Goal: Information Seeking & Learning: Check status

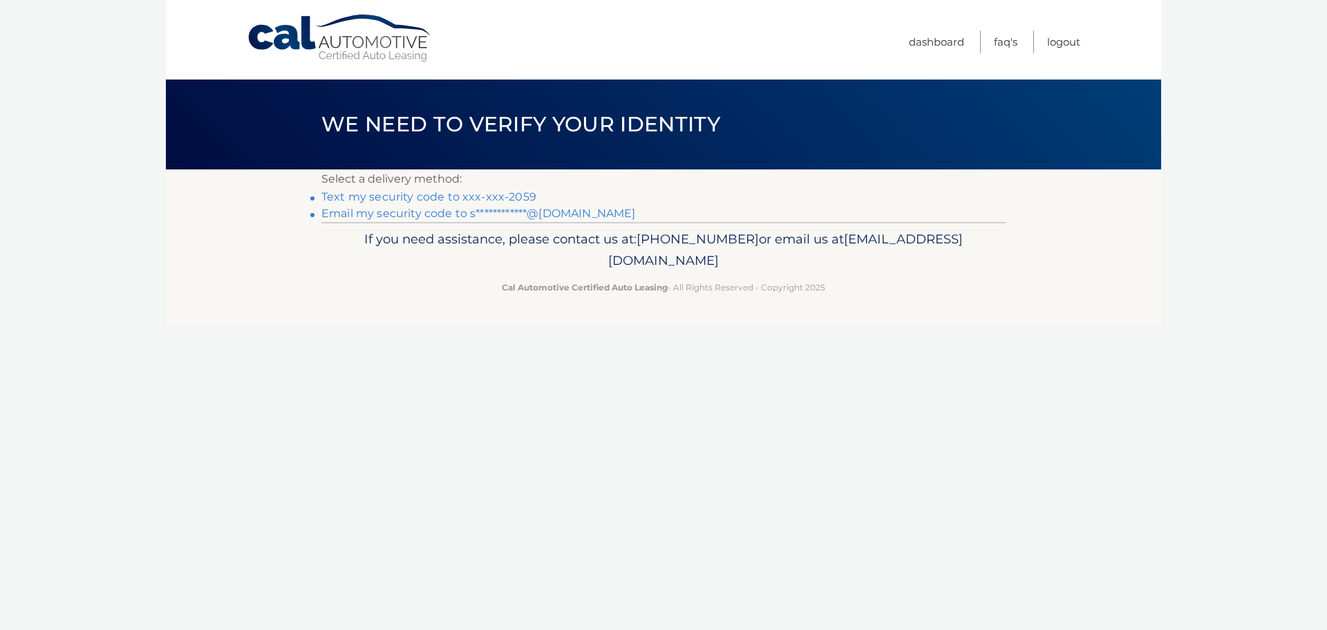
click at [469, 200] on link "Text my security code to xxx-xxx-2059" at bounding box center [428, 196] width 215 height 13
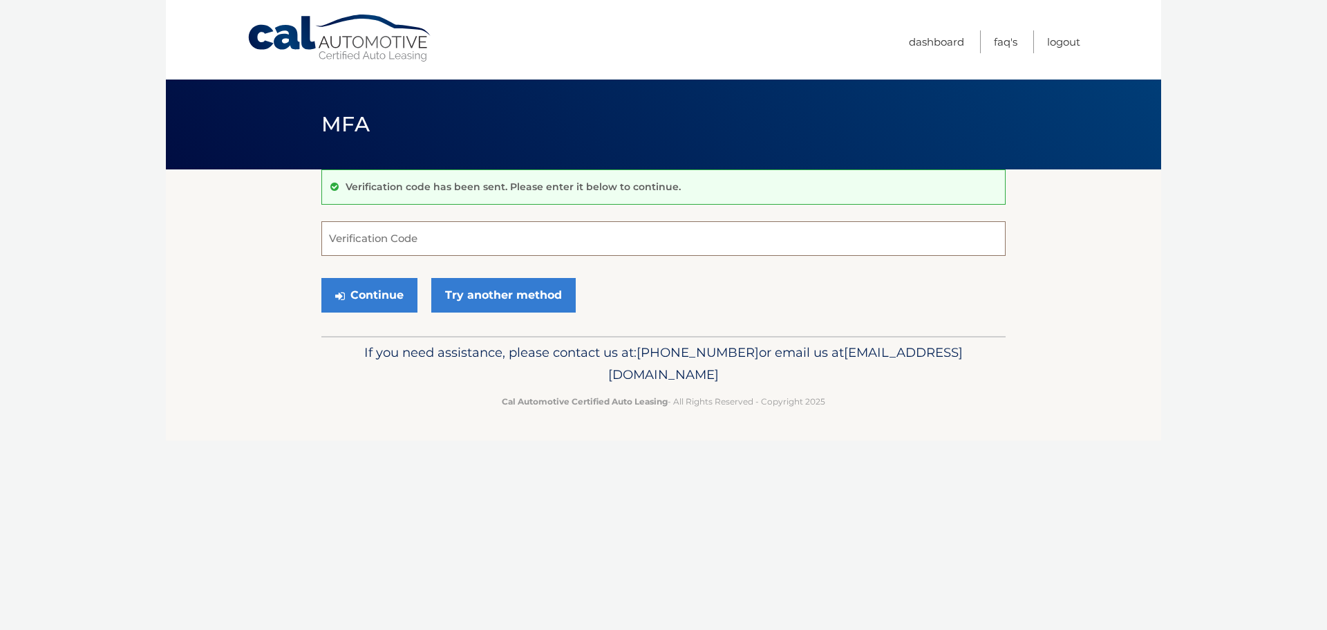
click at [503, 241] on input "Verification Code" at bounding box center [663, 238] width 684 height 35
click at [498, 233] on input "Verification Code" at bounding box center [663, 238] width 684 height 35
type input "050568"
click at [321, 278] on button "Continue" at bounding box center [369, 295] width 96 height 35
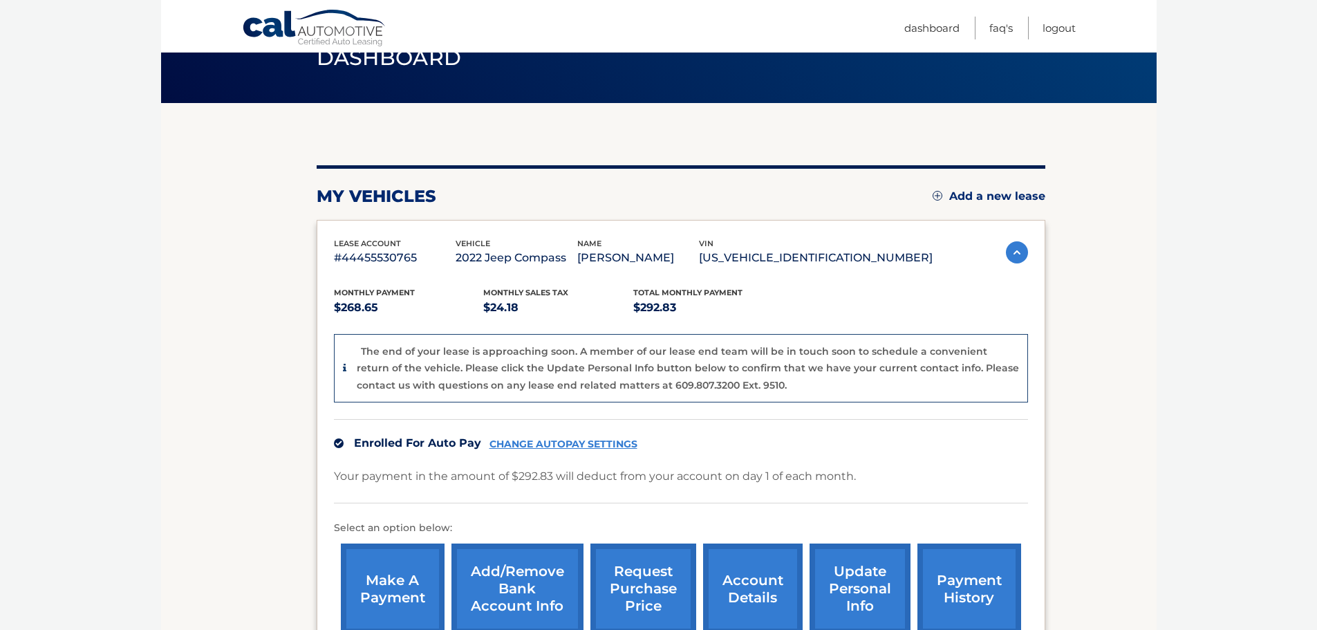
scroll to position [34, 0]
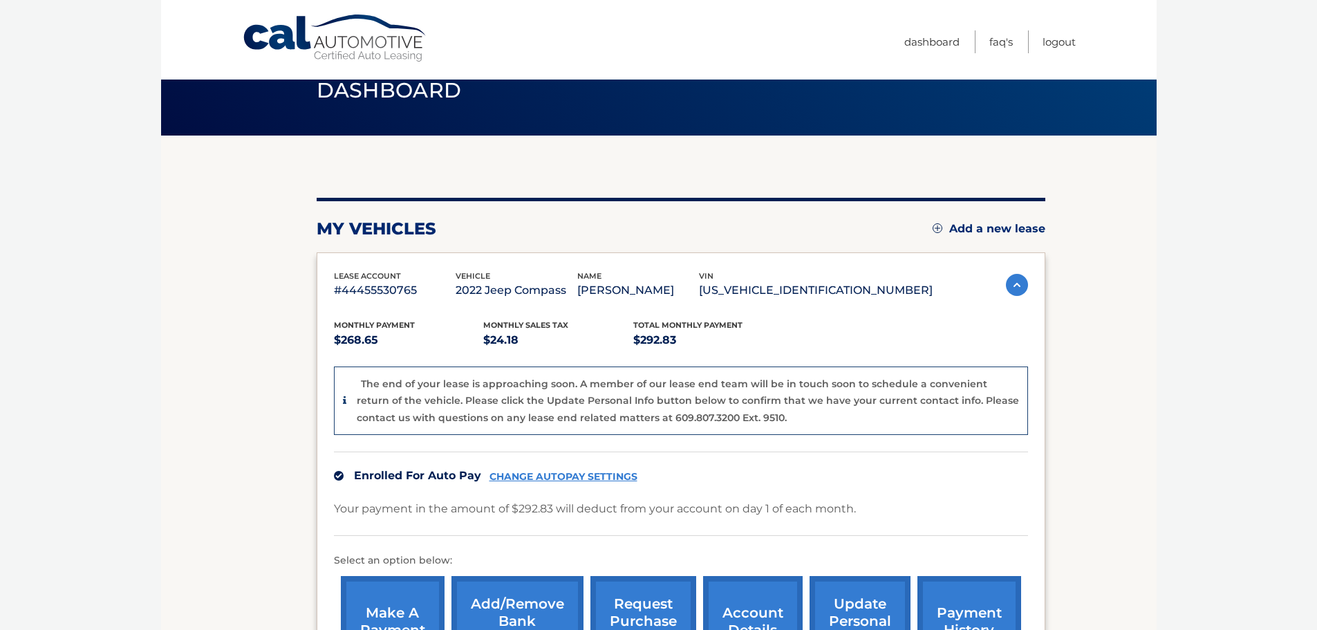
click at [1011, 286] on img at bounding box center [1017, 285] width 22 height 22
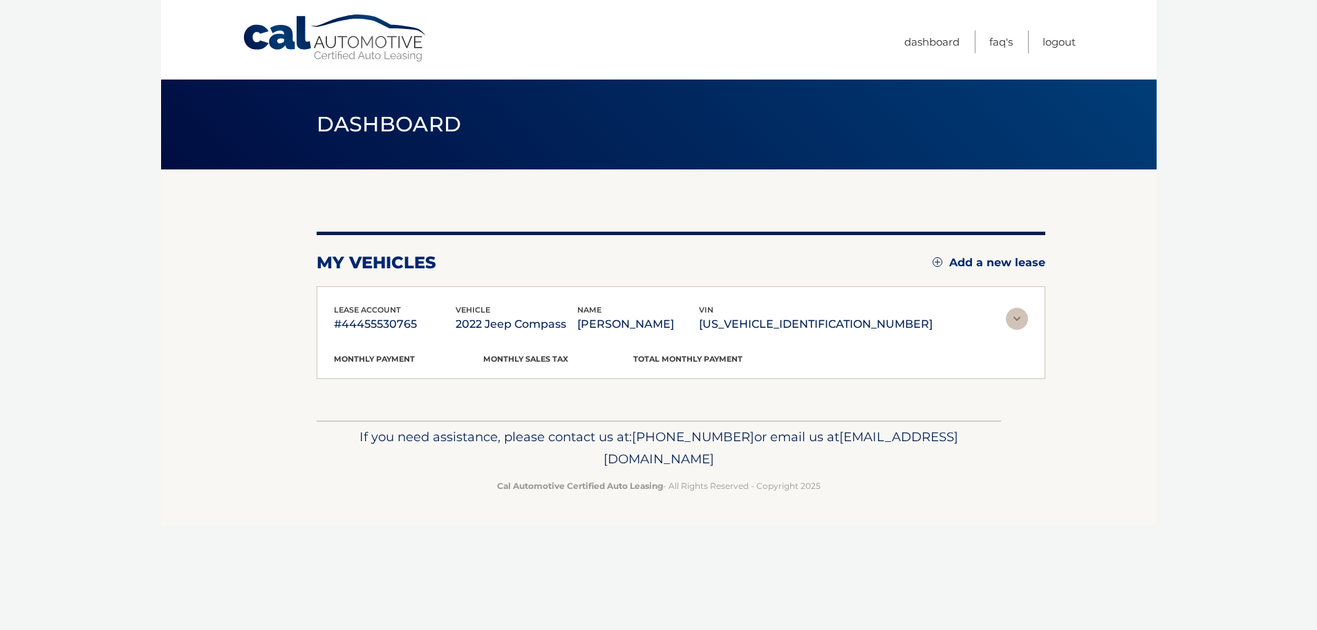
scroll to position [0, 0]
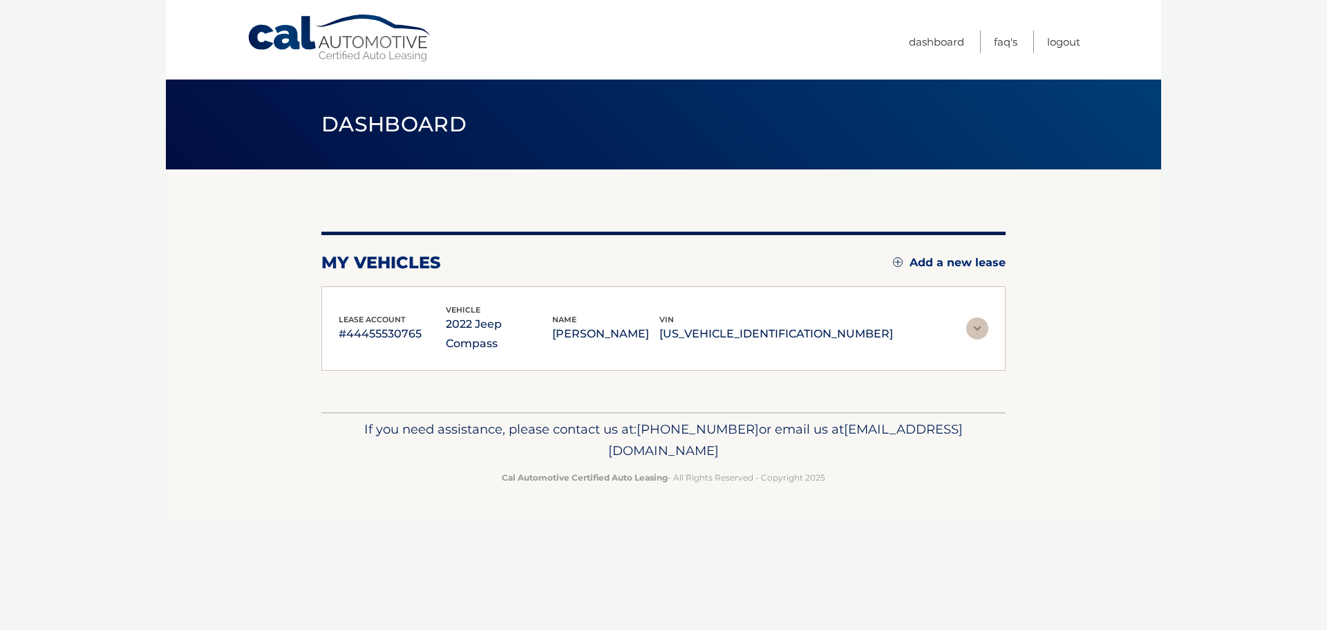
click at [978, 317] on img at bounding box center [978, 328] width 22 height 22
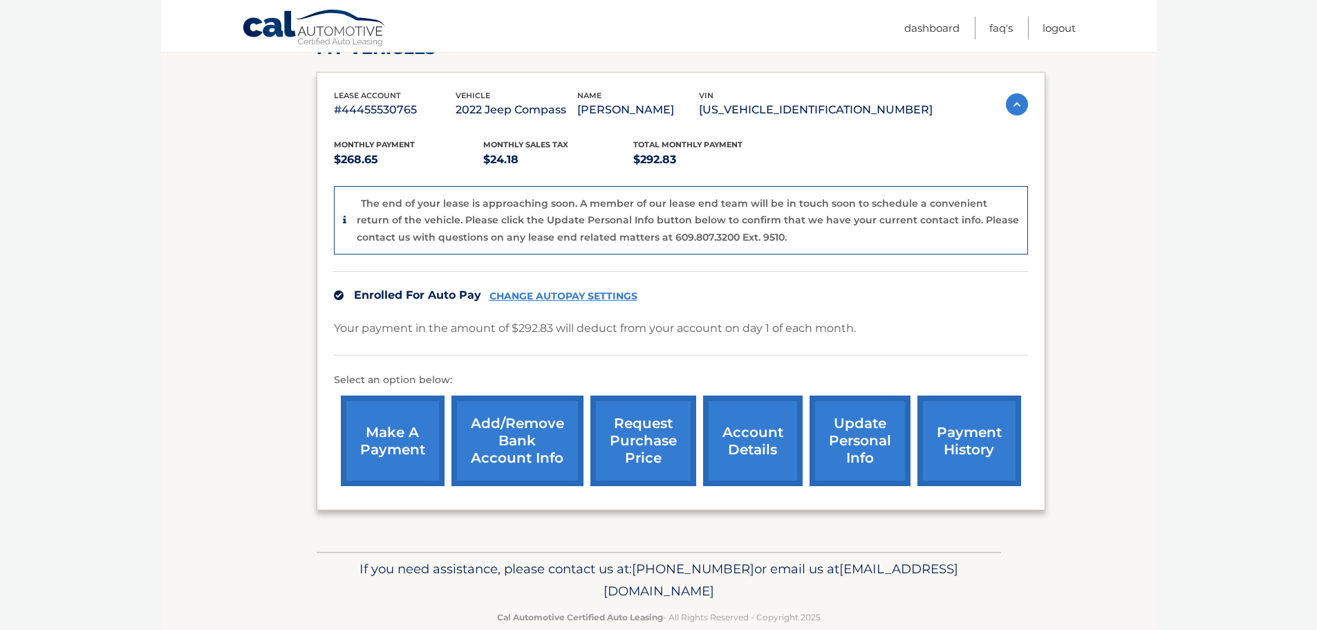
scroll to position [241, 0]
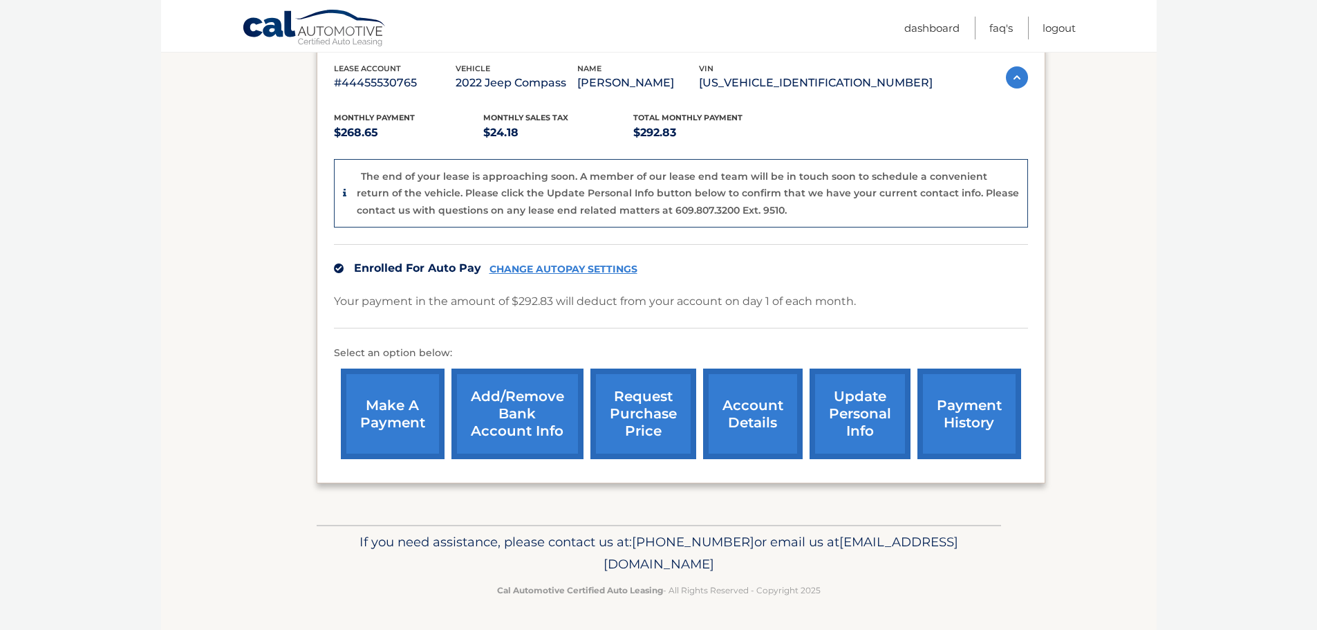
click at [763, 424] on link "account details" at bounding box center [753, 413] width 100 height 91
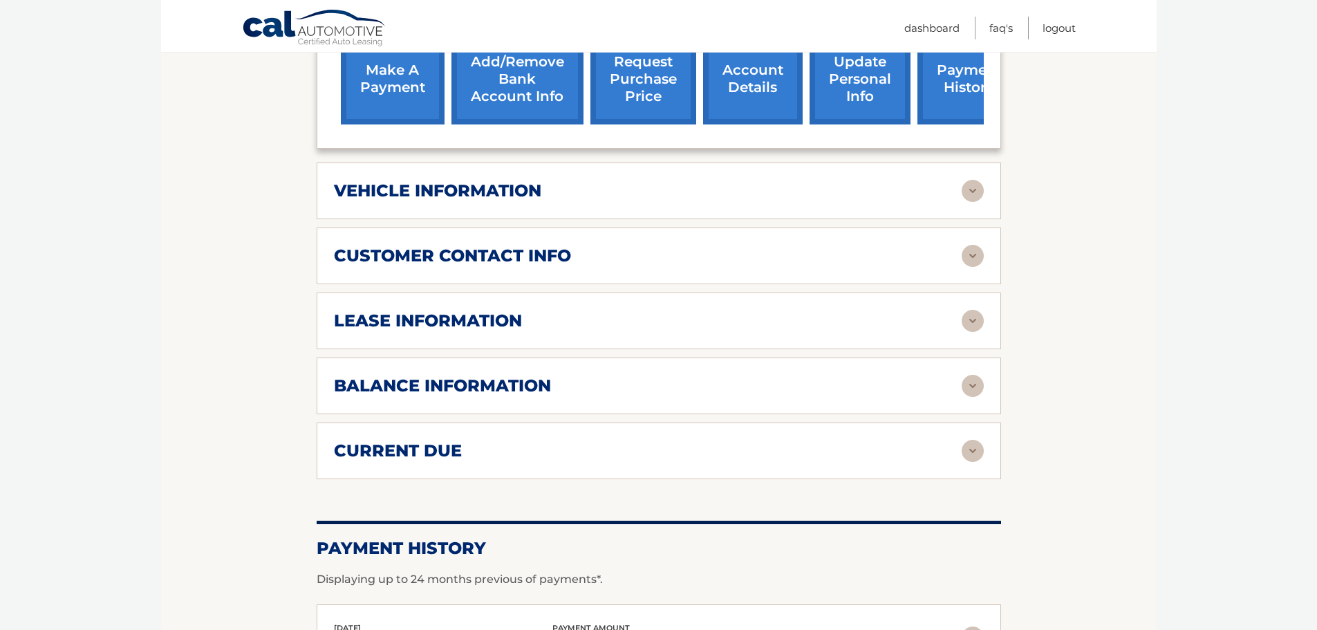
scroll to position [553, 0]
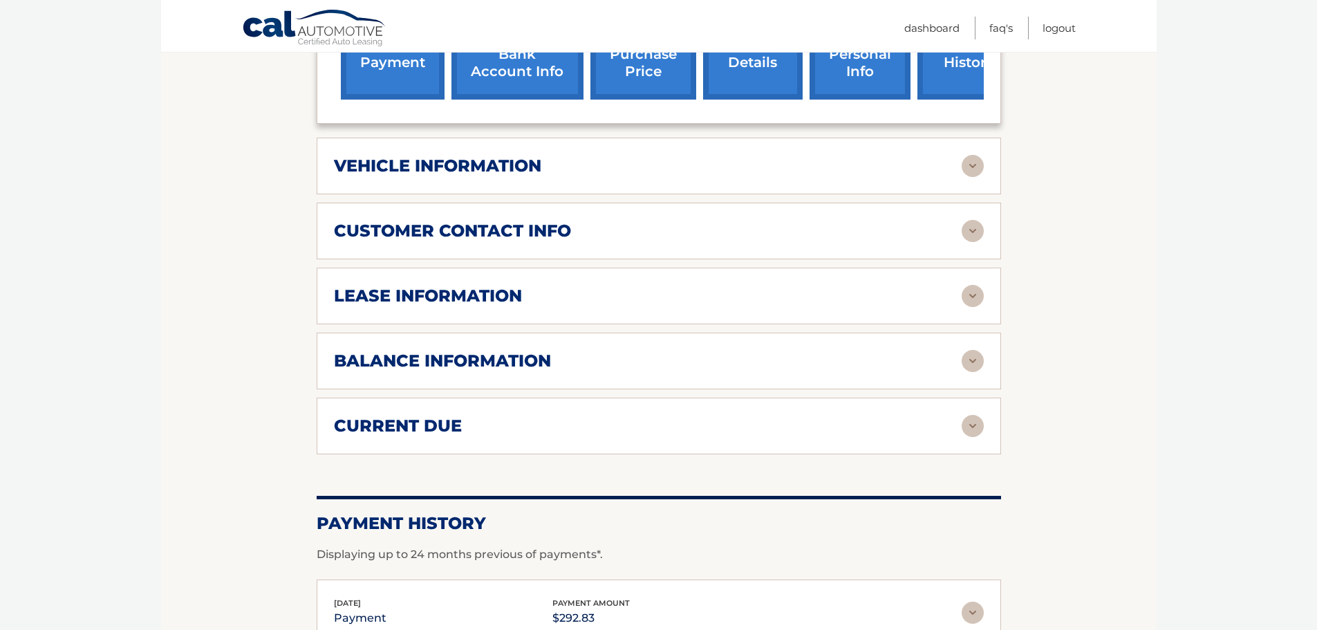
click at [970, 350] on img at bounding box center [973, 361] width 22 height 22
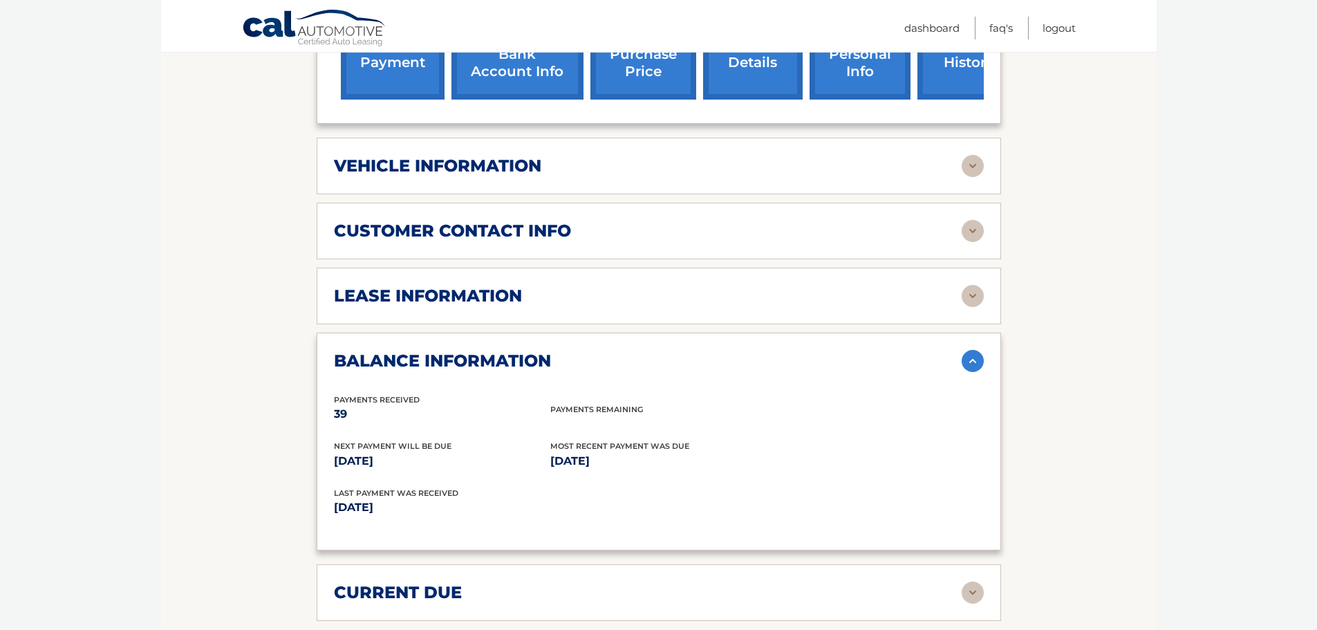
click at [971, 350] on img at bounding box center [973, 361] width 22 height 22
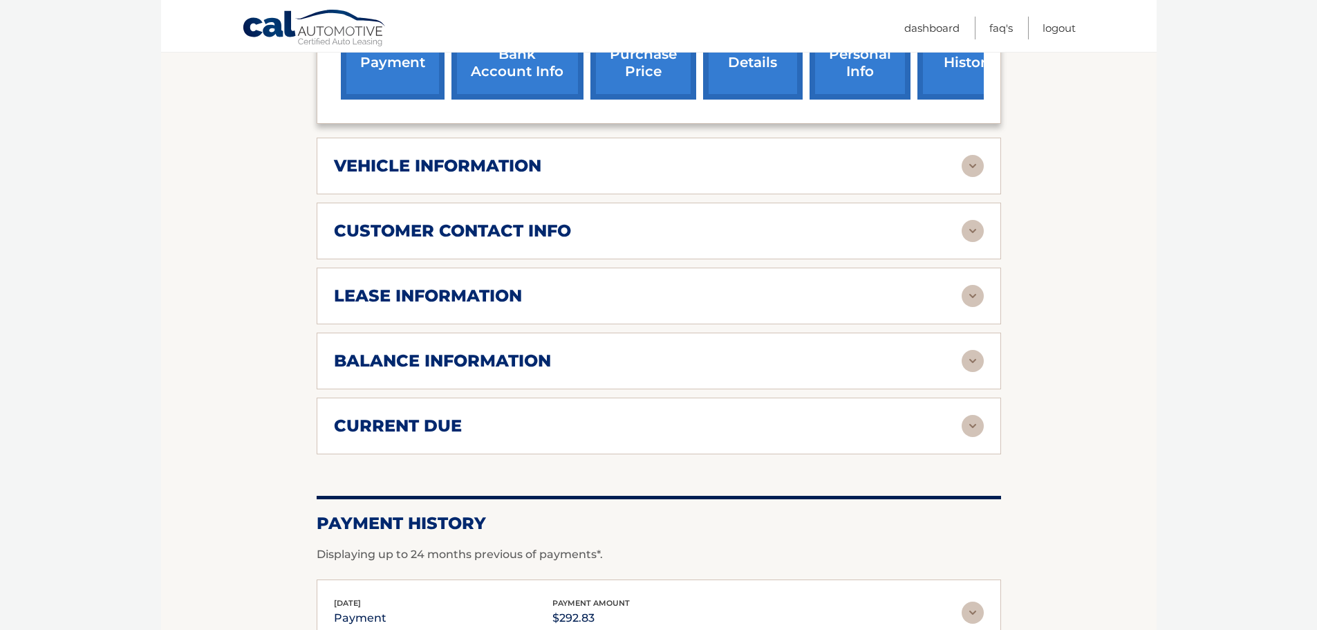
click at [971, 415] on img at bounding box center [973, 426] width 22 height 22
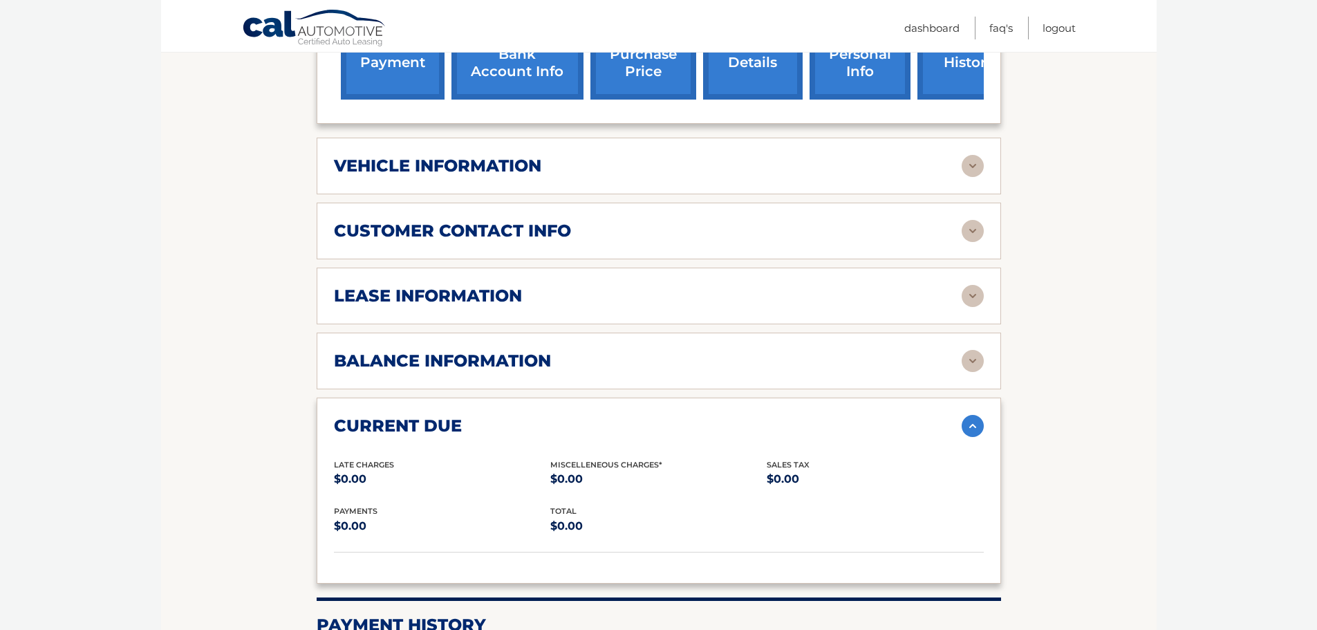
click at [971, 415] on img at bounding box center [973, 426] width 22 height 22
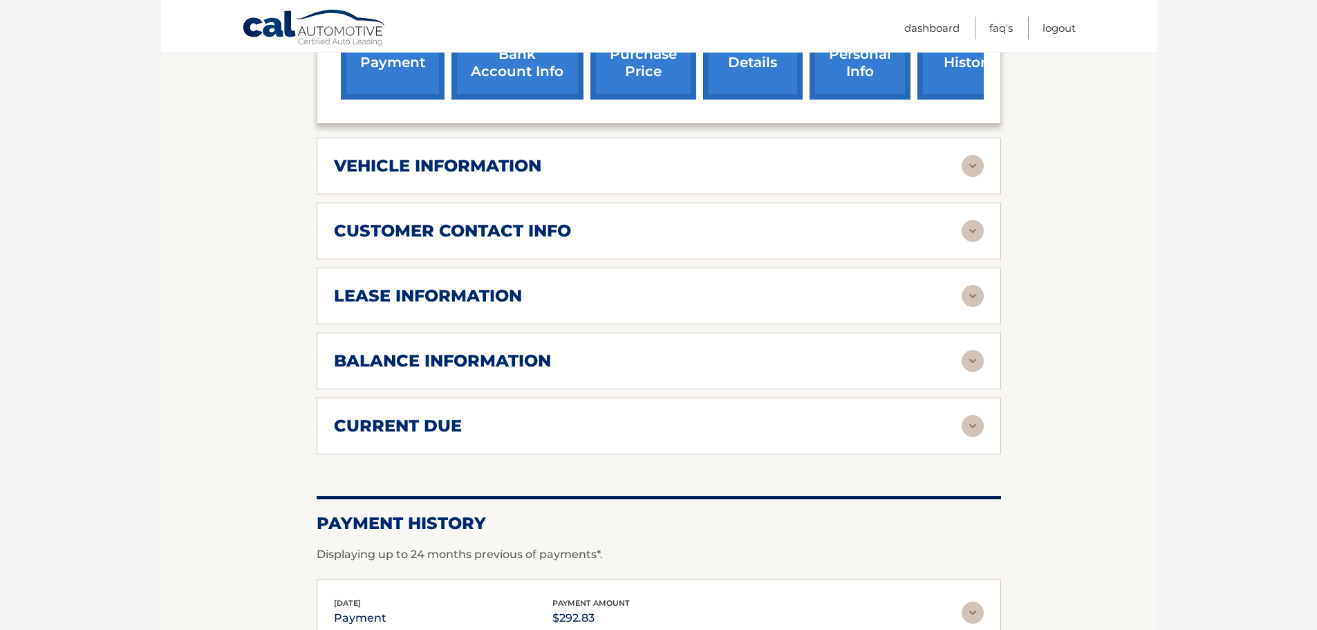
click at [971, 285] on img at bounding box center [973, 296] width 22 height 22
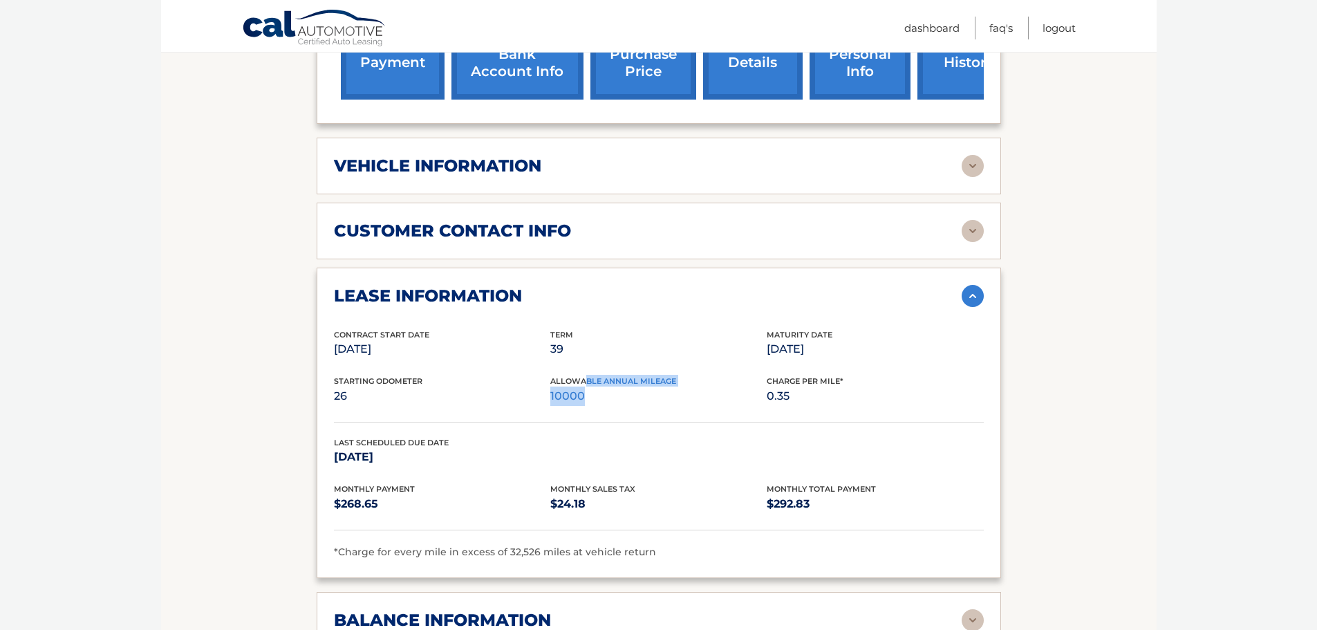
drag, startPoint x: 587, startPoint y: 356, endPoint x: 676, endPoint y: 375, distance: 91.1
click at [676, 375] on div "Allowable Annual Mileage 10000" at bounding box center [658, 390] width 216 height 31
click at [671, 386] on p "10000" at bounding box center [658, 395] width 216 height 19
click at [974, 285] on img at bounding box center [973, 296] width 22 height 22
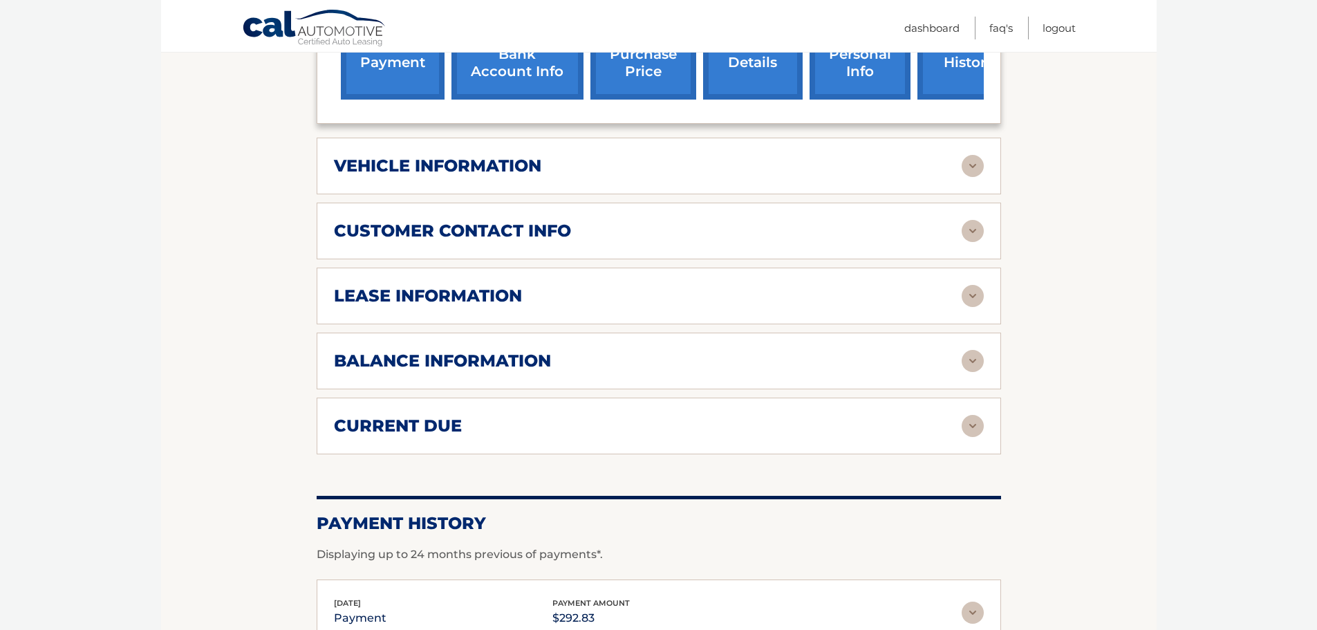
click at [974, 155] on img at bounding box center [973, 166] width 22 height 22
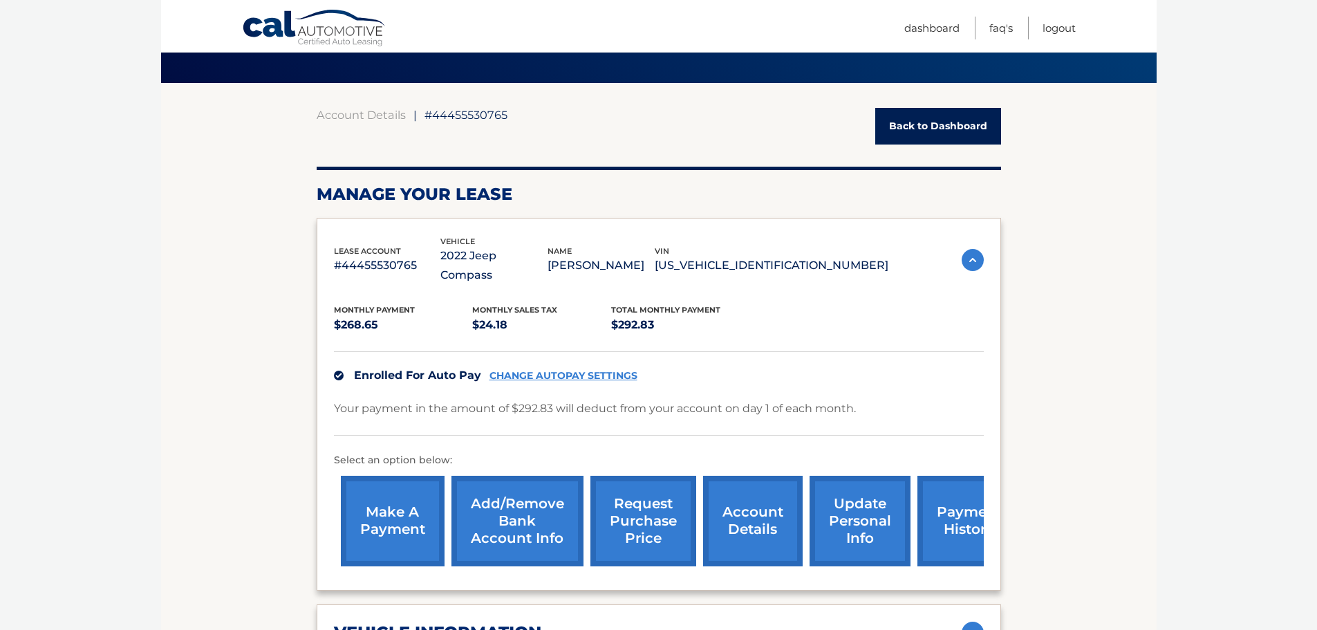
scroll to position [0, 0]
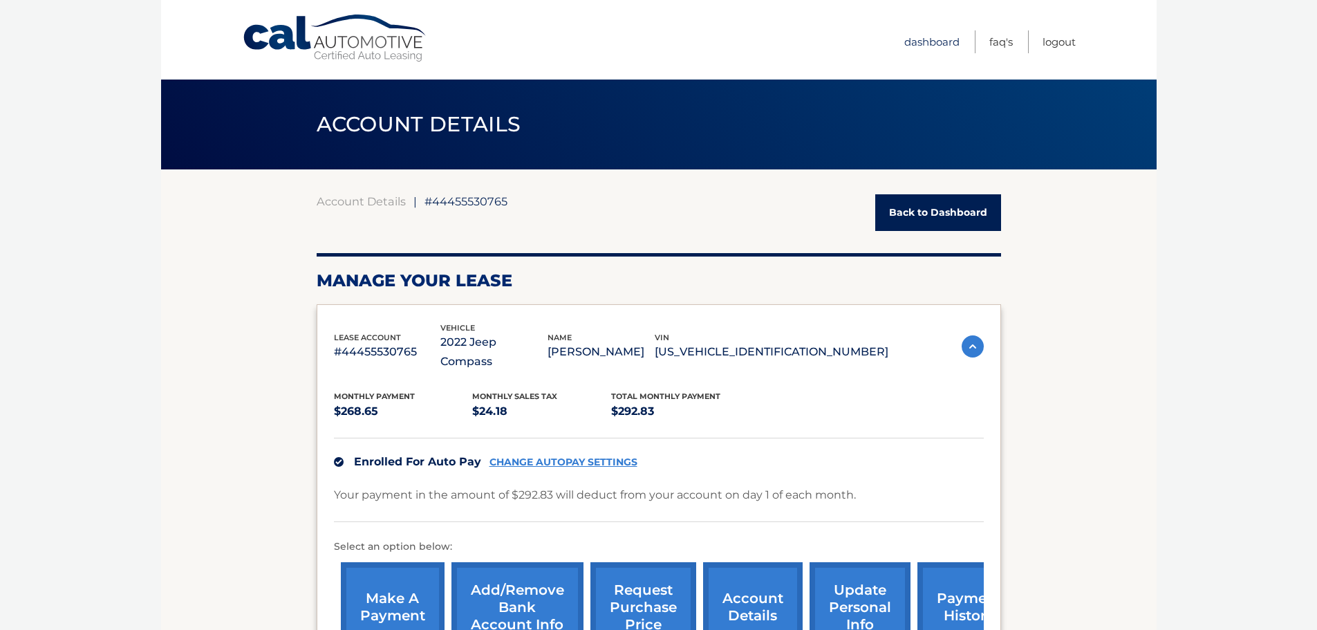
click at [940, 46] on link "Dashboard" at bounding box center [931, 41] width 55 height 23
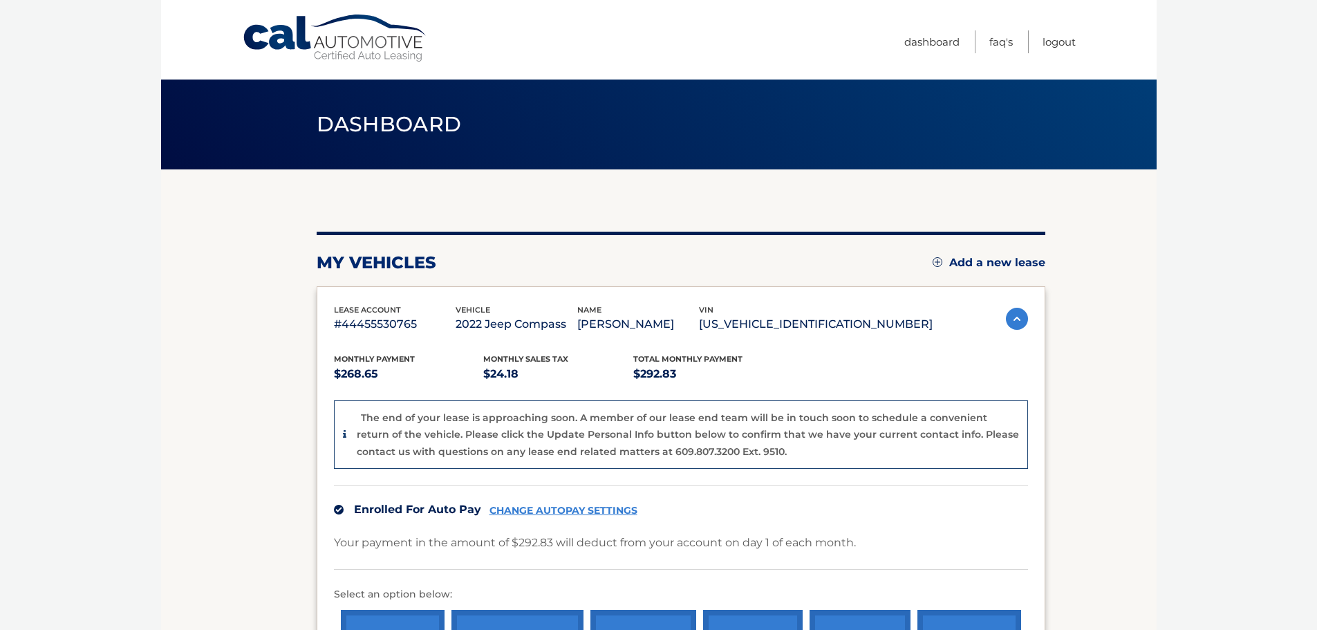
click at [384, 305] on span "lease account" at bounding box center [367, 310] width 67 height 10
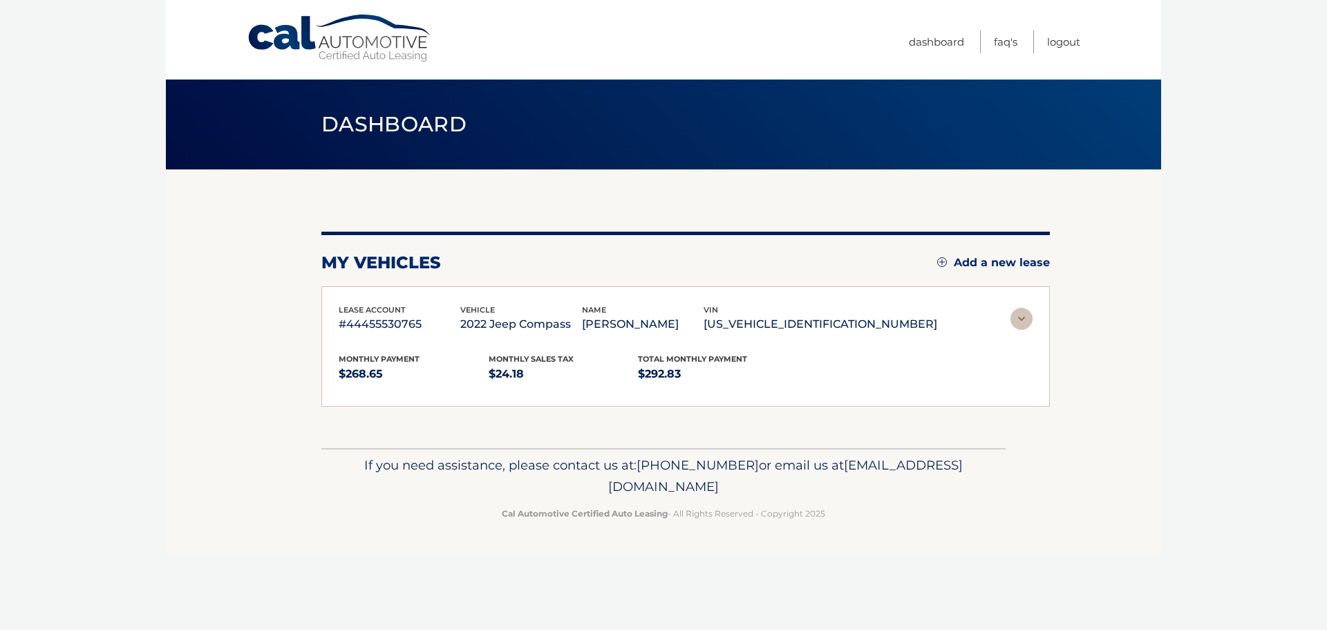
click at [382, 323] on p "#44455530765" at bounding box center [400, 324] width 122 height 19
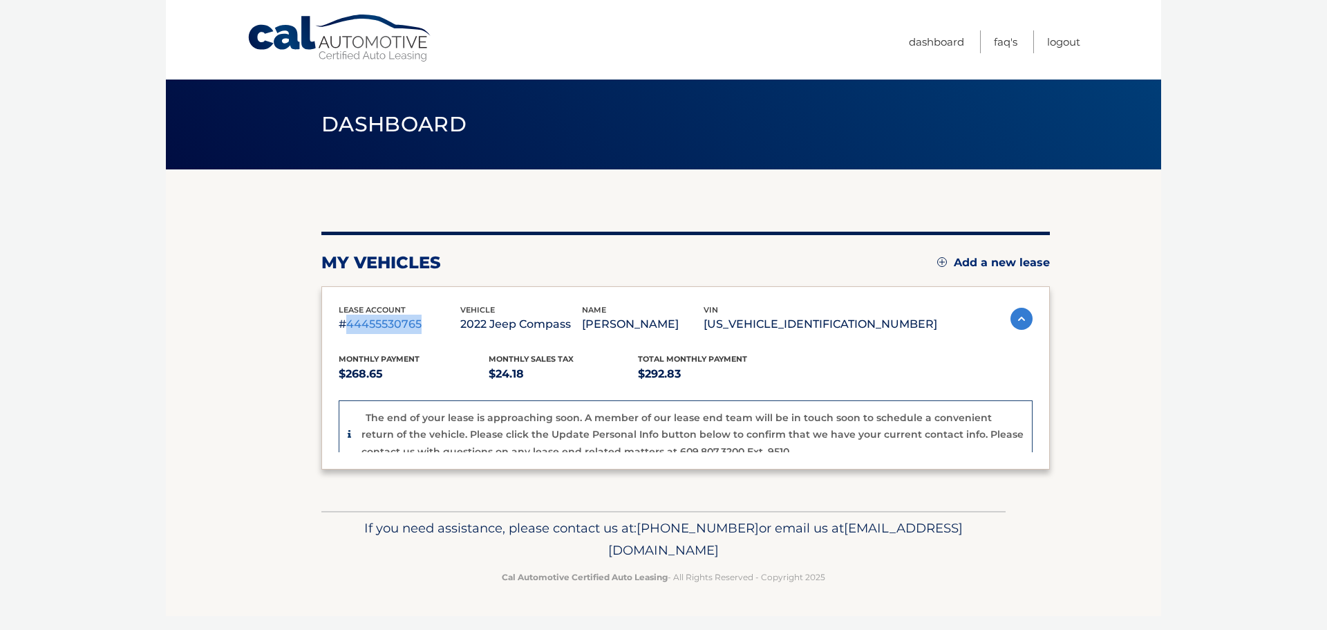
click at [382, 323] on p "#44455530765" at bounding box center [400, 324] width 122 height 19
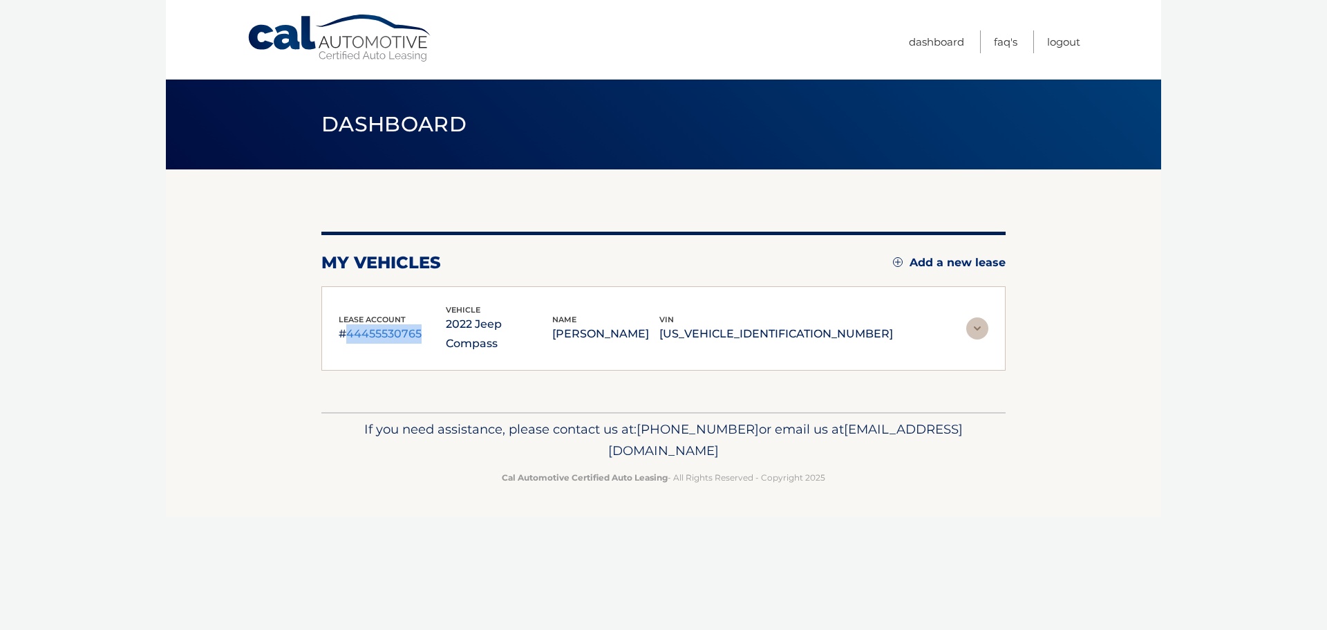
copy p "44455530765"
click at [986, 319] on img at bounding box center [978, 328] width 22 height 22
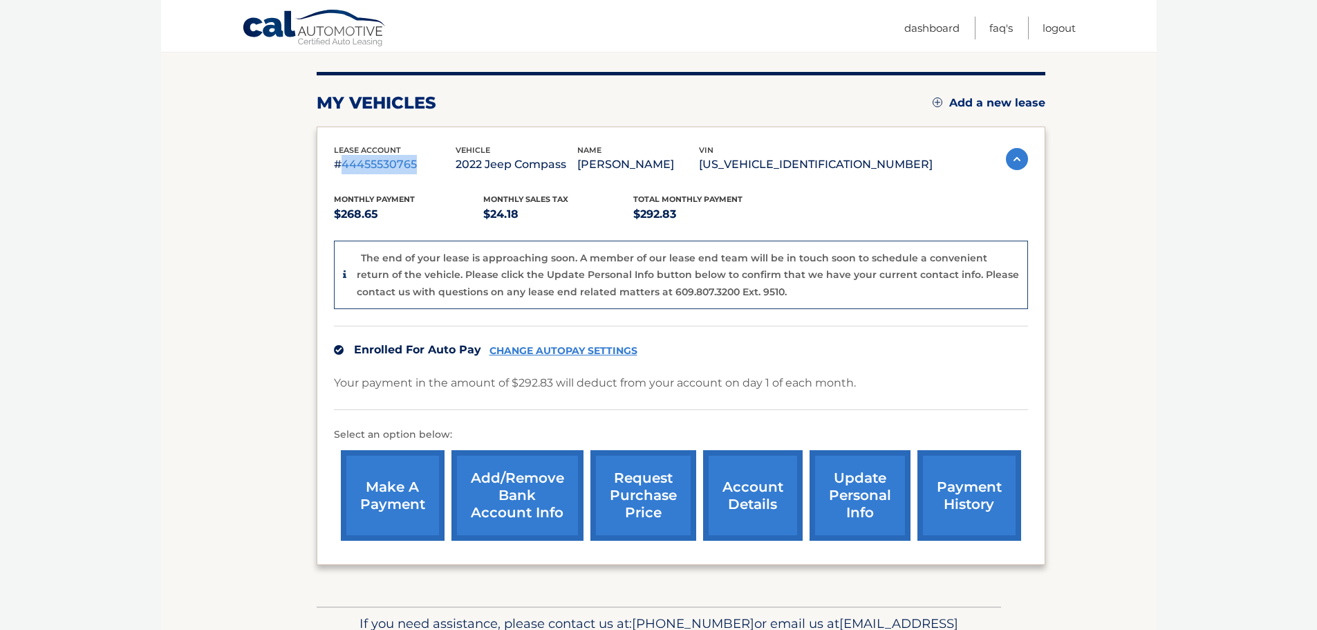
scroll to position [172, 0]
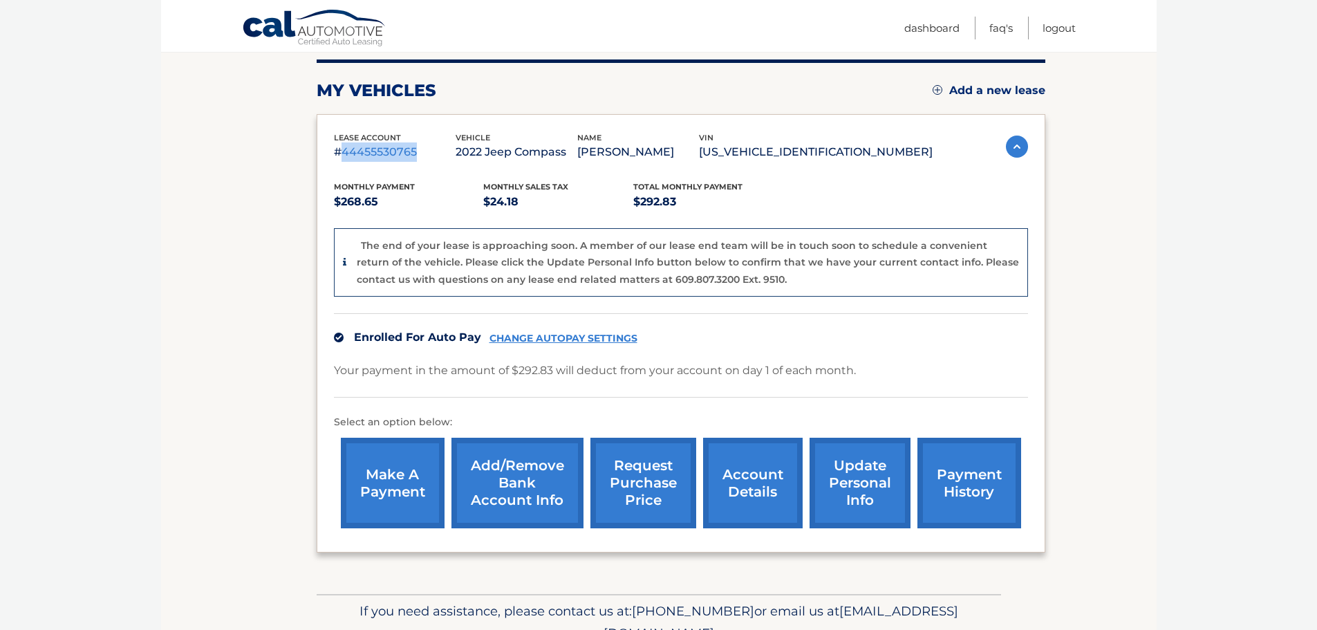
click at [767, 475] on link "account details" at bounding box center [753, 483] width 100 height 91
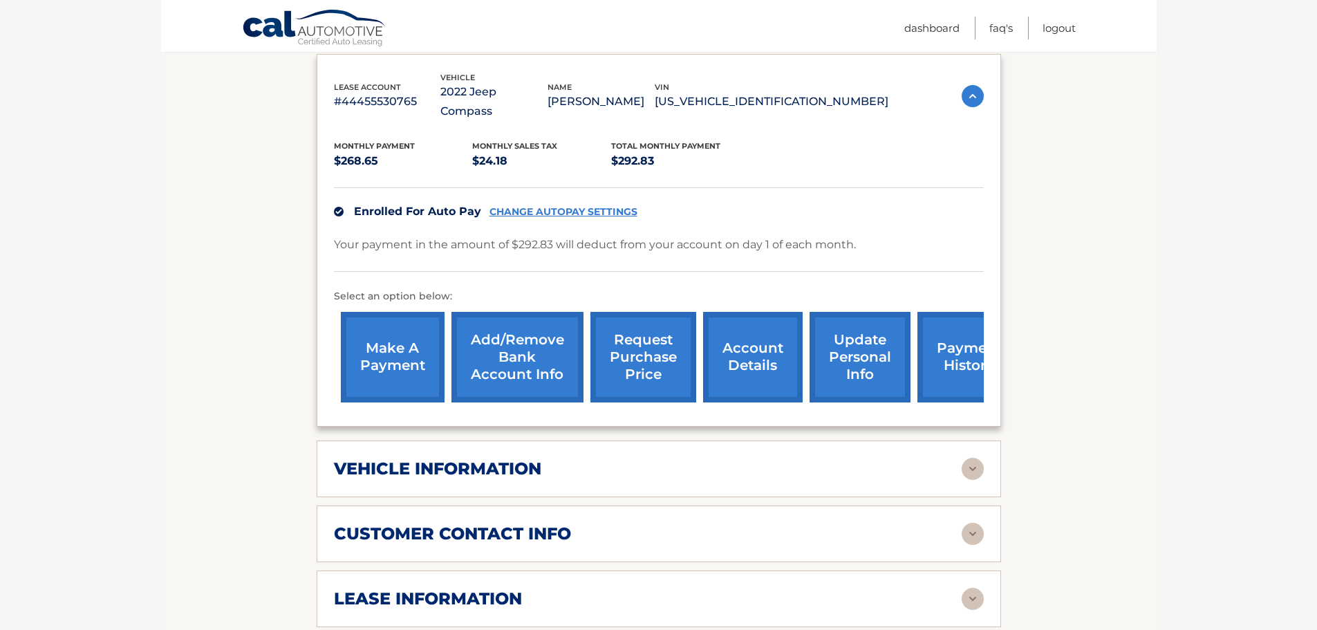
scroll to position [415, 0]
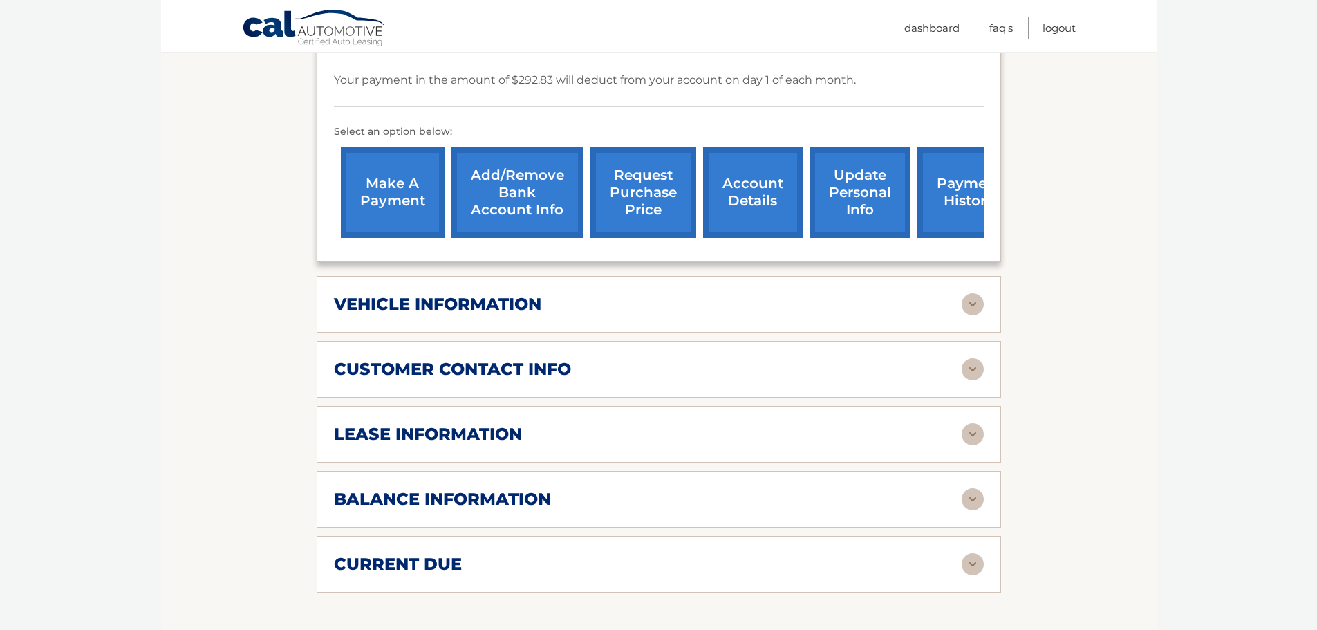
click at [756, 424] on div "lease information" at bounding box center [648, 434] width 628 height 21
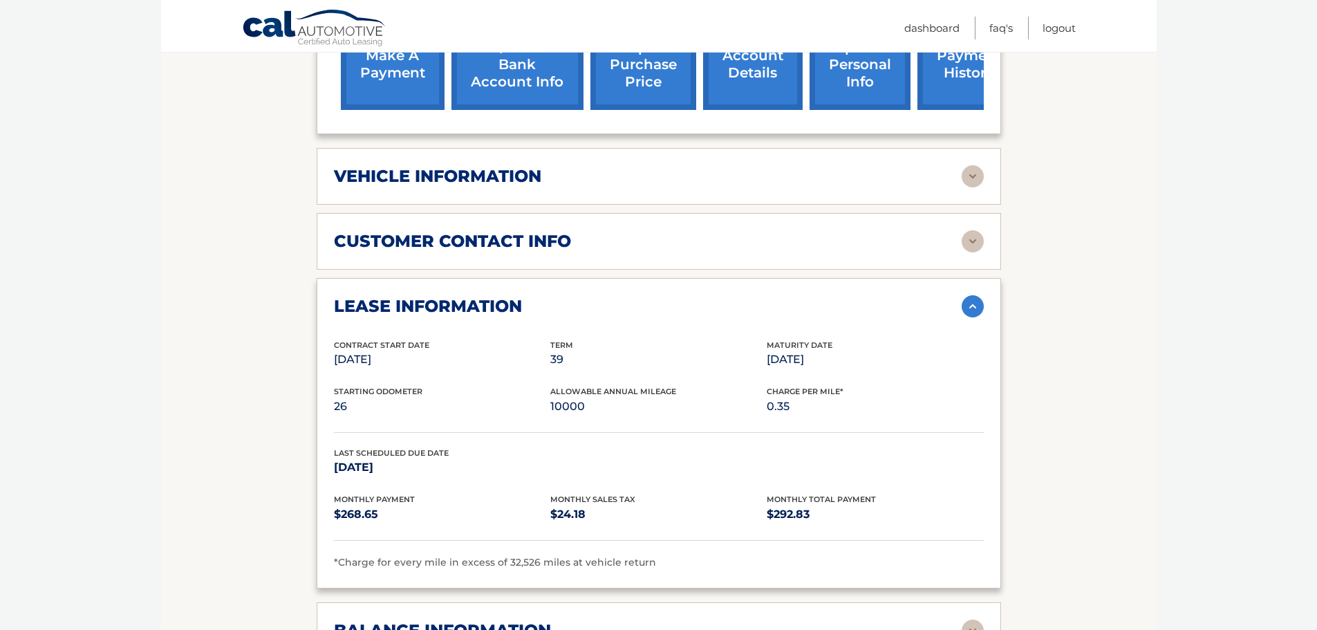
scroll to position [622, 0]
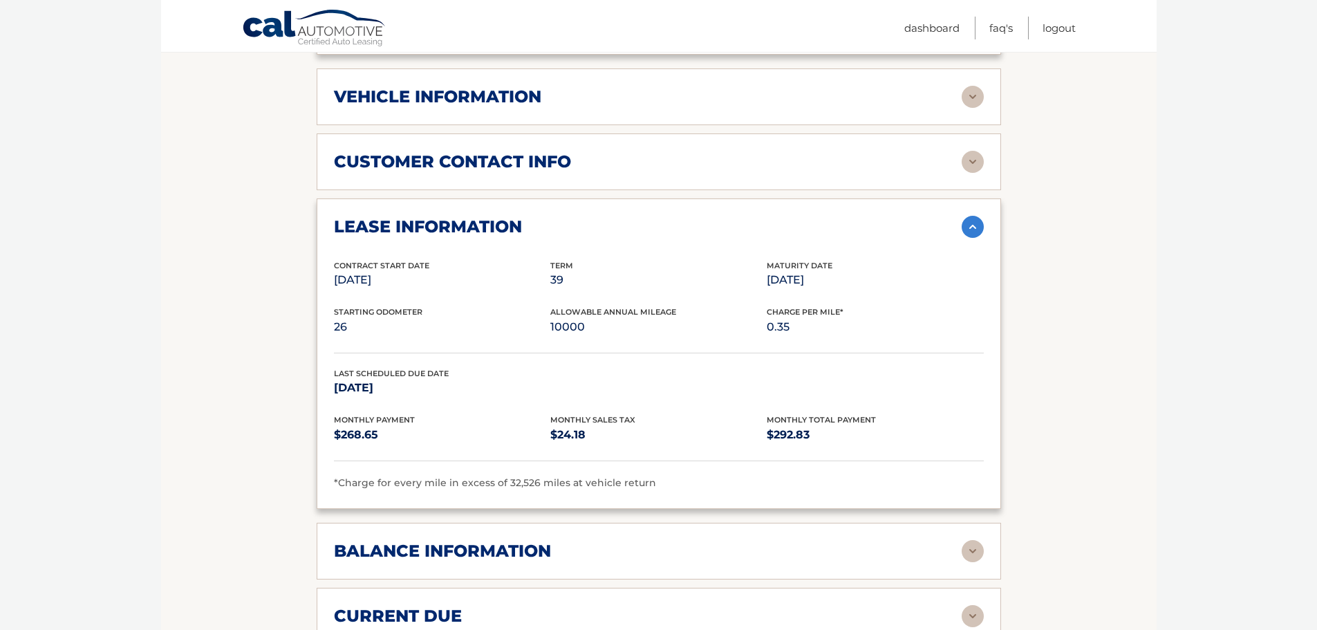
click at [539, 86] on h2 "vehicle information" at bounding box center [437, 96] width 207 height 21
